Goal: Information Seeking & Learning: Learn about a topic

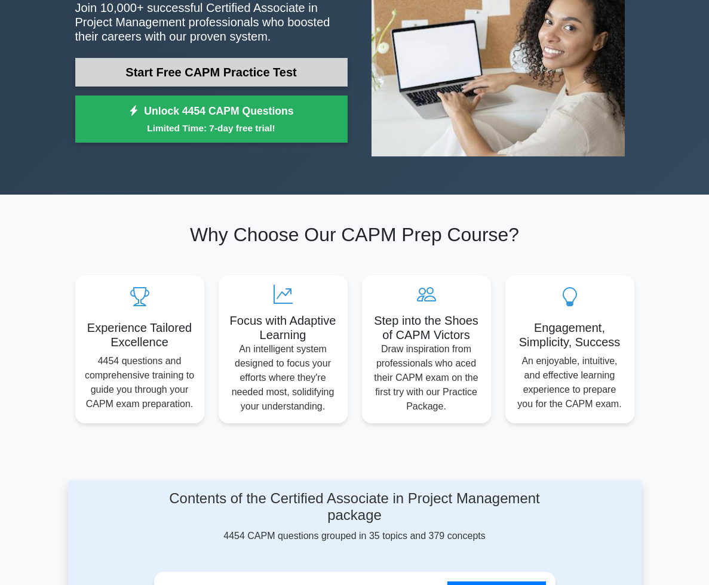
click at [260, 58] on link "Start Free CAPM Practice Test" at bounding box center [211, 72] width 272 height 29
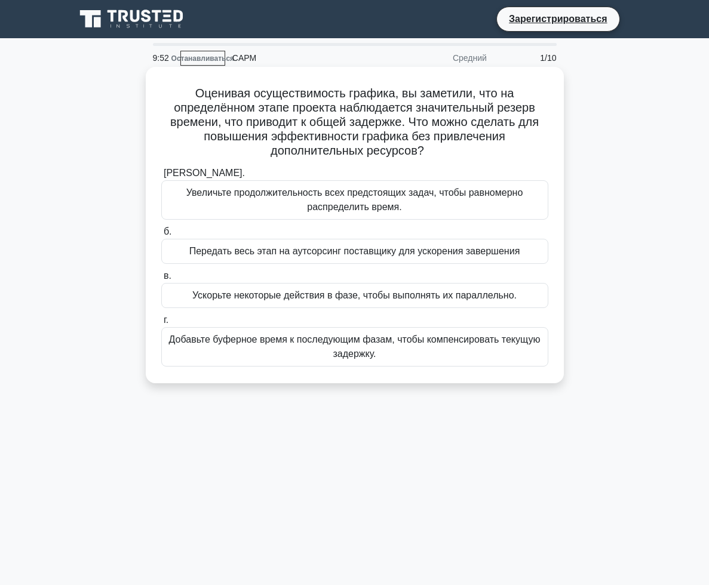
click at [498, 141] on font "Оценивая осуществимость графика, вы заметили, что на определённом этапе проекта…" at bounding box center [354, 122] width 369 height 70
click at [403, 209] on font "Увеличьте продолжительность всех предстоящих задач, чтобы равномерно распредели…" at bounding box center [355, 200] width 376 height 29
click at [161, 177] on input "а. Увеличьте продолжительность всех предстоящих задач, чтобы равномерно распред…" at bounding box center [161, 174] width 0 height 8
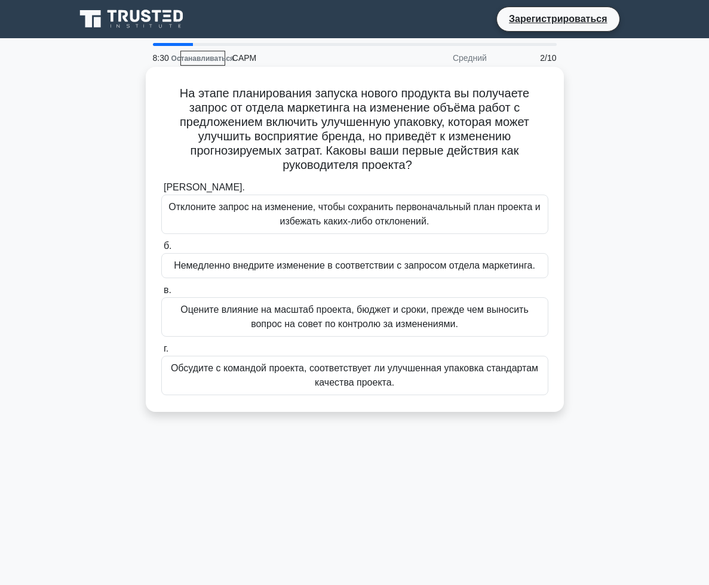
click at [444, 324] on font "Оцените влияние на масштаб проекта, бюджет и сроки, прежде чем выносить вопрос …" at bounding box center [354, 317] width 348 height 24
click at [161, 294] on input "в. Оцените влияние на масштаб проекта, бюджет и сроки, прежде чем выносить вопр…" at bounding box center [161, 291] width 0 height 8
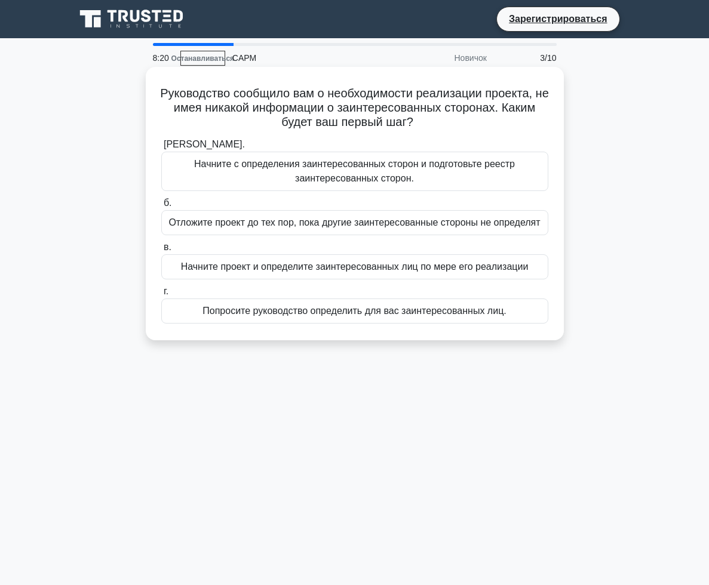
click at [242, 272] on font "Начните проект и определите заинтересованных лиц по мере его реализации" at bounding box center [355, 267] width 348 height 10
click at [161, 251] on input "в. Начните проект и определите заинтересованных лиц по мере его реализации" at bounding box center [161, 248] width 0 height 8
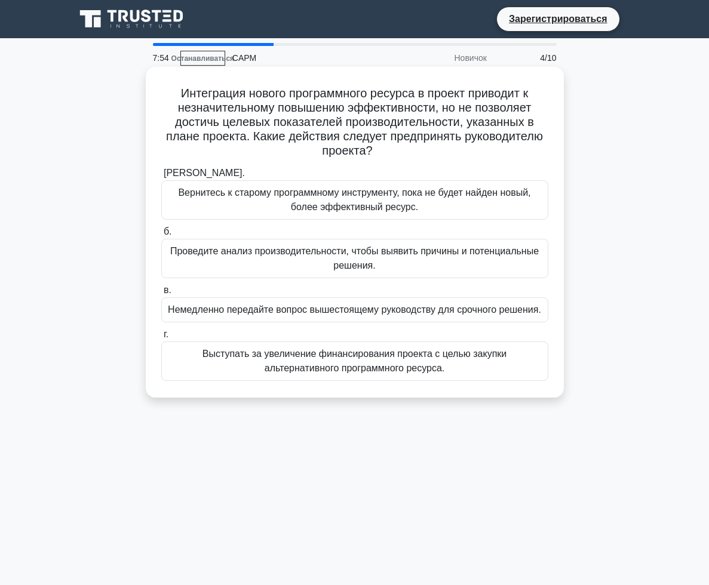
click at [457, 352] on font "Выступать за увеличение финансирования проекта с целью закупки альтернативного …" at bounding box center [354, 361] width 304 height 24
click at [161, 339] on input "г. Выступать за увеличение финансирования проекта с целью закупки альтернативно…" at bounding box center [161, 335] width 0 height 8
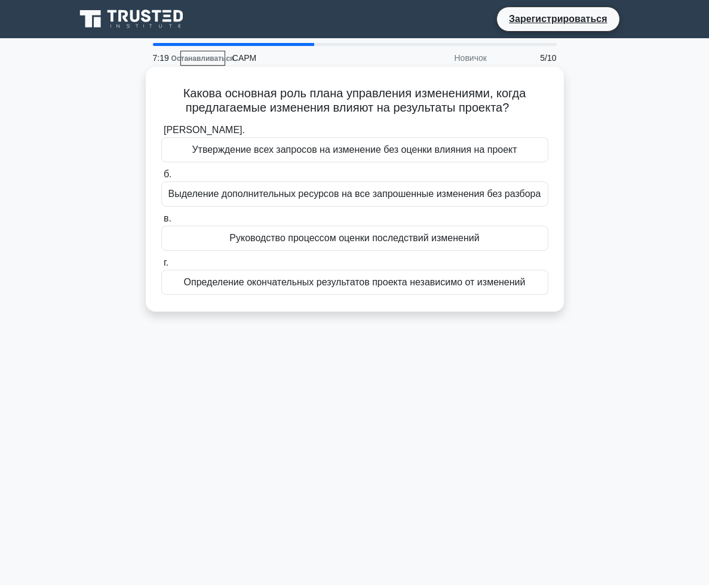
click at [345, 284] on font "Определение окончательных результатов проекта независимо от изменений" at bounding box center [355, 282] width 342 height 10
click at [161, 267] on input "г. Определение окончательных результатов проекта независимо от изменений" at bounding box center [161, 263] width 0 height 8
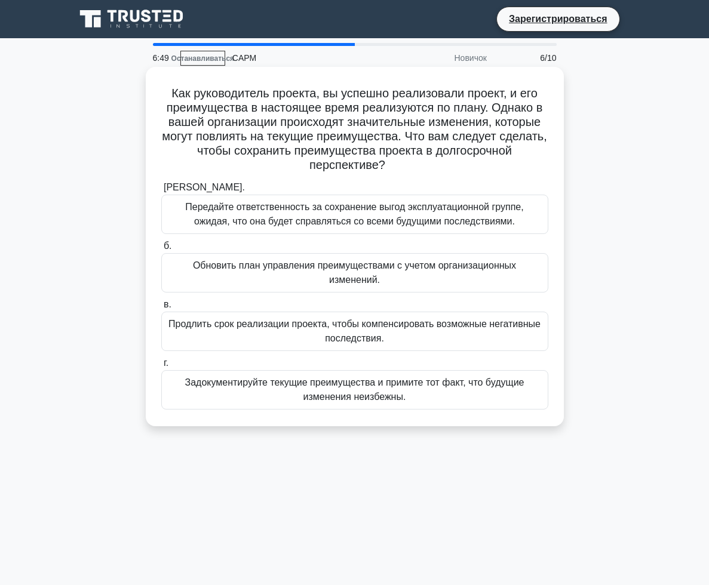
click at [251, 262] on font "Обновить план управления преимуществами с учетом организационных изменений." at bounding box center [354, 272] width 323 height 24
click at [161, 250] on input "б. Обновить план управления преимуществами с учетом организационных изменений." at bounding box center [161, 247] width 0 height 8
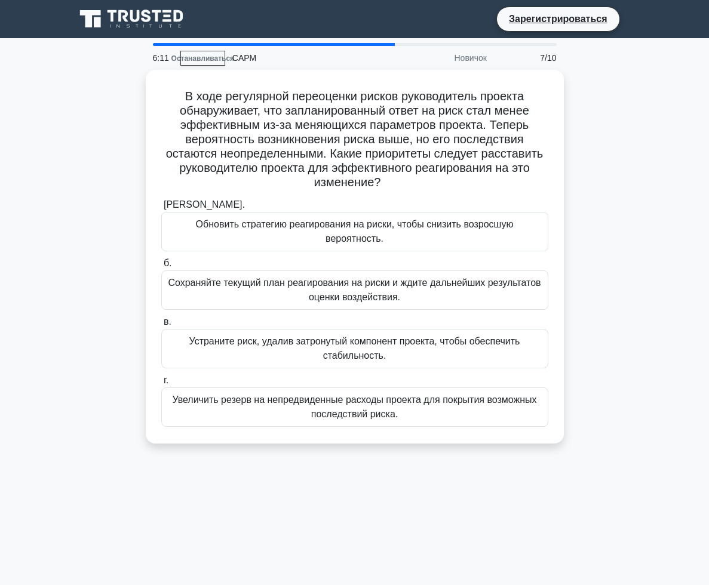
click at [327, 395] on font "Увеличить резерв на непредвиденные расходы проекта для покрытия возможных после…" at bounding box center [354, 407] width 364 height 24
click at [161, 385] on input "г. Увеличить резерв на непредвиденные расходы проекта для покрытия возможных по…" at bounding box center [161, 381] width 0 height 8
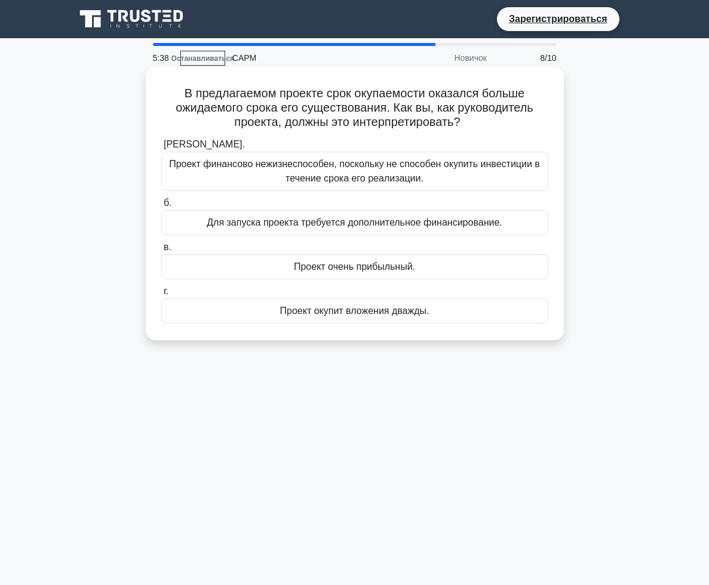
click at [404, 223] on font "Для запуска проекта требуется дополнительное финансирование." at bounding box center [355, 222] width 296 height 10
click at [161, 207] on input "б. Для запуска проекта требуется дополнительное финансирование." at bounding box center [161, 204] width 0 height 8
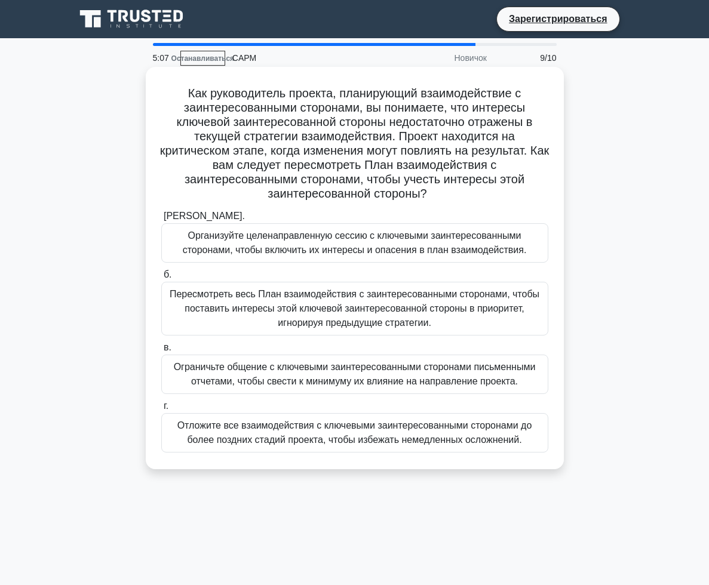
click at [431, 238] on font "Организуйте целенаправленную сессию с ключевыми заинтересованными сторонами, чт…" at bounding box center [355, 243] width 344 height 24
click at [161, 220] on input "а. Организуйте целенаправленную сессию с ключевыми заинтересованными сторонами,…" at bounding box center [161, 217] width 0 height 8
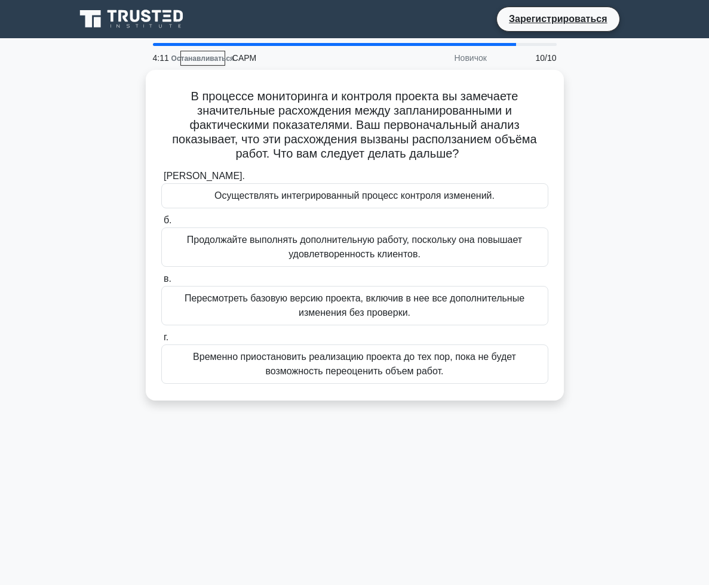
click at [642, 219] on div "В процессе мониторинга и контроля проекта вы замечаете значительные расхождения…" at bounding box center [354, 242] width 573 height 345
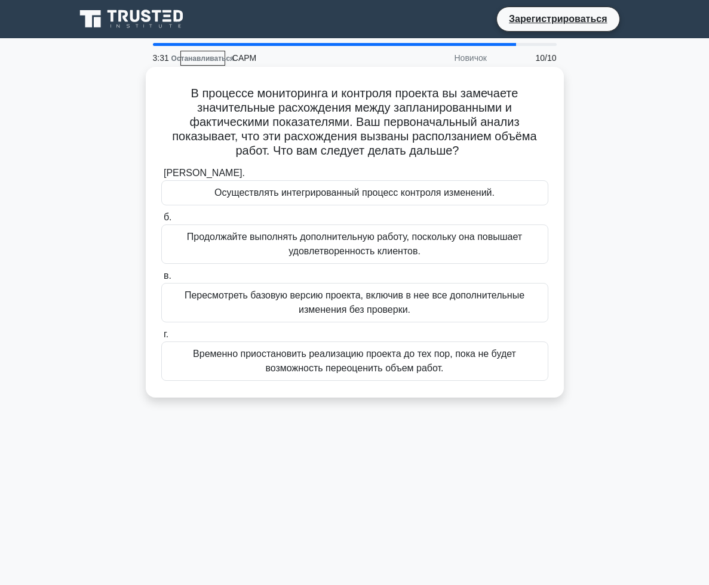
click at [383, 247] on font "Продолжайте выполнять дополнительную работу, поскольку она повышает удовлетворе…" at bounding box center [354, 244] width 335 height 24
click at [161, 222] on input "б. Продолжайте выполнять дополнительную работу, поскольку она повышает удовлетв…" at bounding box center [161, 218] width 0 height 8
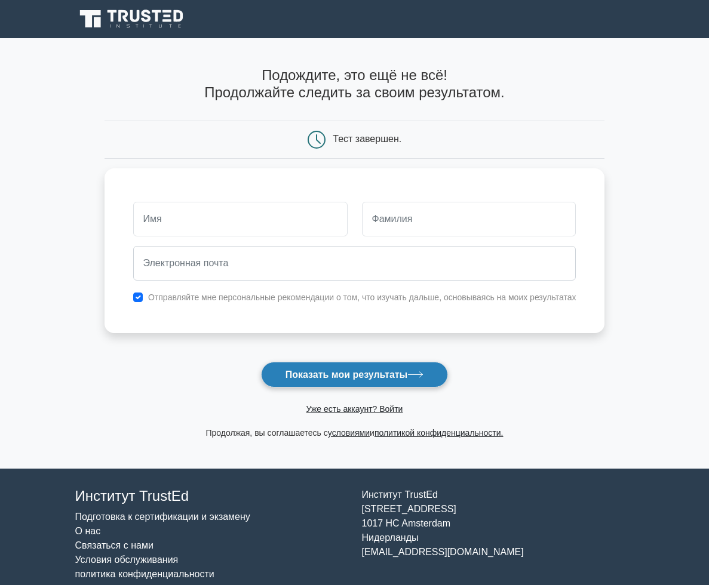
click at [396, 374] on font "Показать мои результаты" at bounding box center [347, 375] width 122 height 10
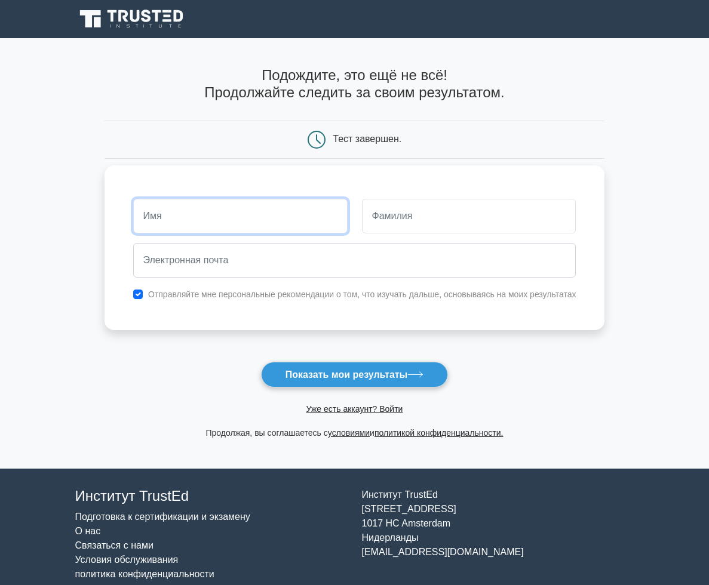
click at [283, 219] on input "text" at bounding box center [240, 216] width 214 height 35
type input "RAKHMATJON"
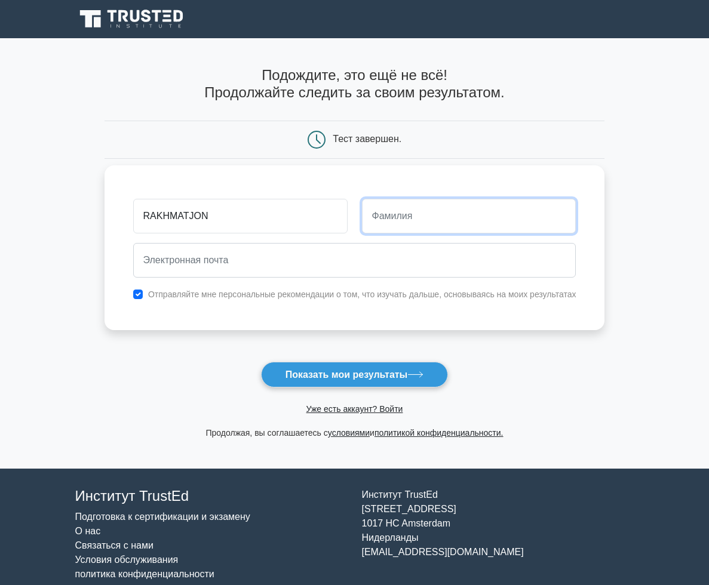
click at [408, 214] on input "text" at bounding box center [469, 216] width 214 height 35
type input "USMONOV"
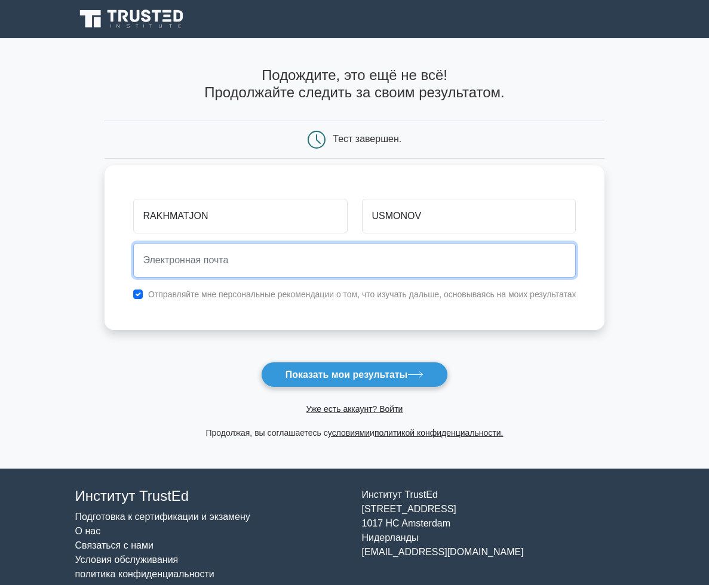
click at [343, 271] on input "email" at bounding box center [354, 260] width 443 height 35
type input "giglekokand@gmail.com"
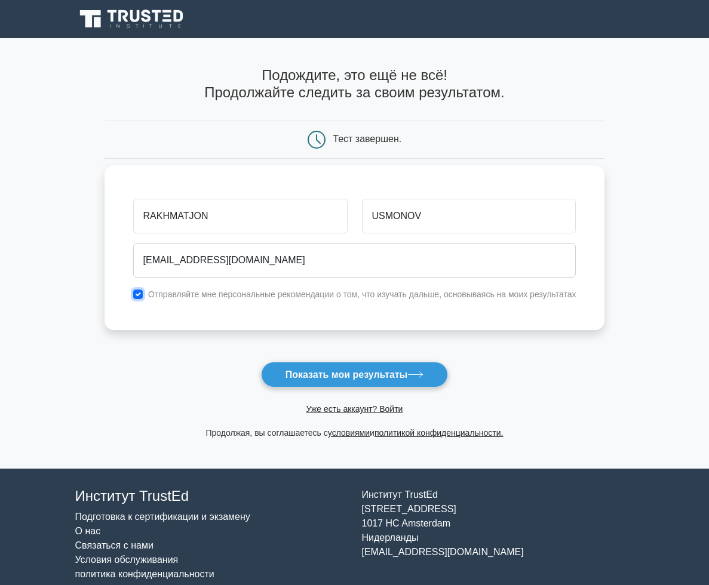
click at [137, 297] on input "checkbox" at bounding box center [138, 295] width 10 height 10
checkbox input "false"
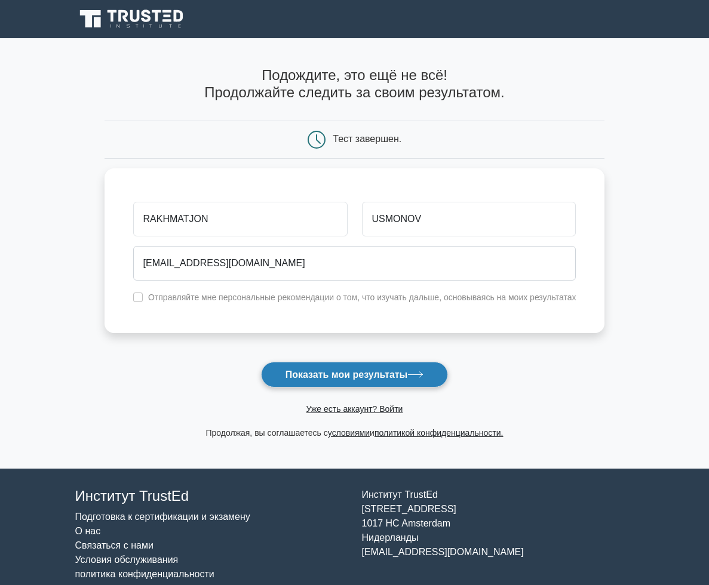
click at [424, 370] on button "Показать мои результаты" at bounding box center [355, 375] width 188 height 26
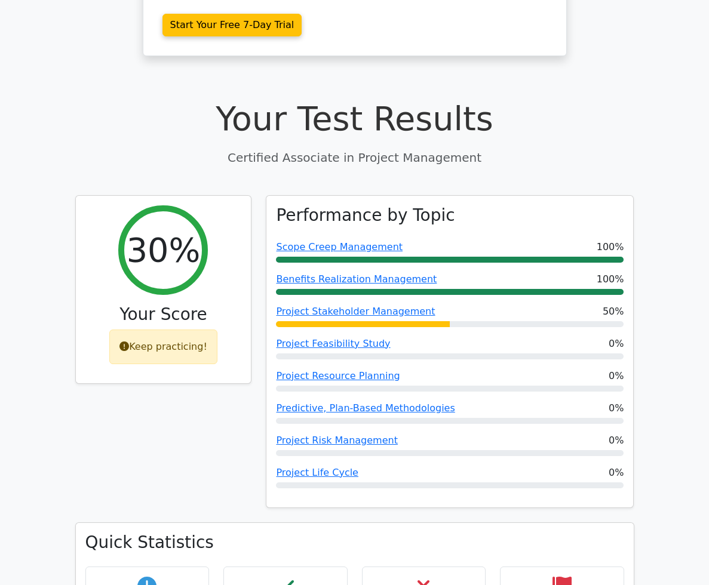
scroll to position [358, 0]
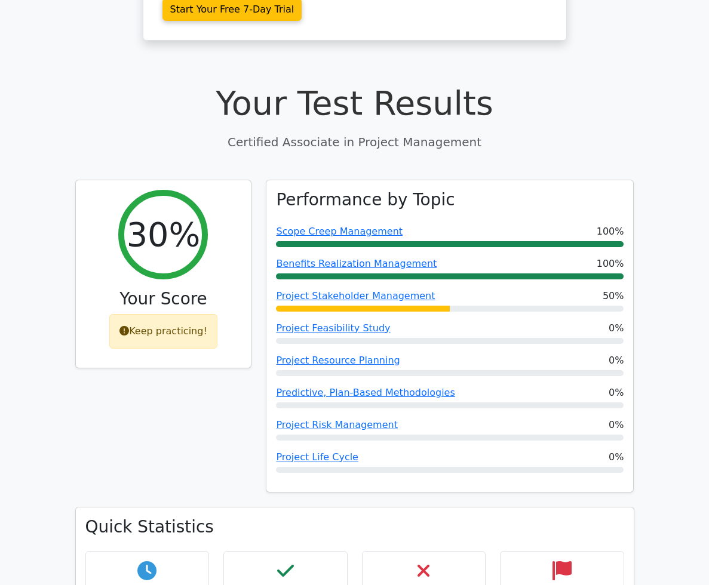
click at [523, 84] on h1 "Your Test Results" at bounding box center [354, 104] width 559 height 40
